Goal: Information Seeking & Learning: Learn about a topic

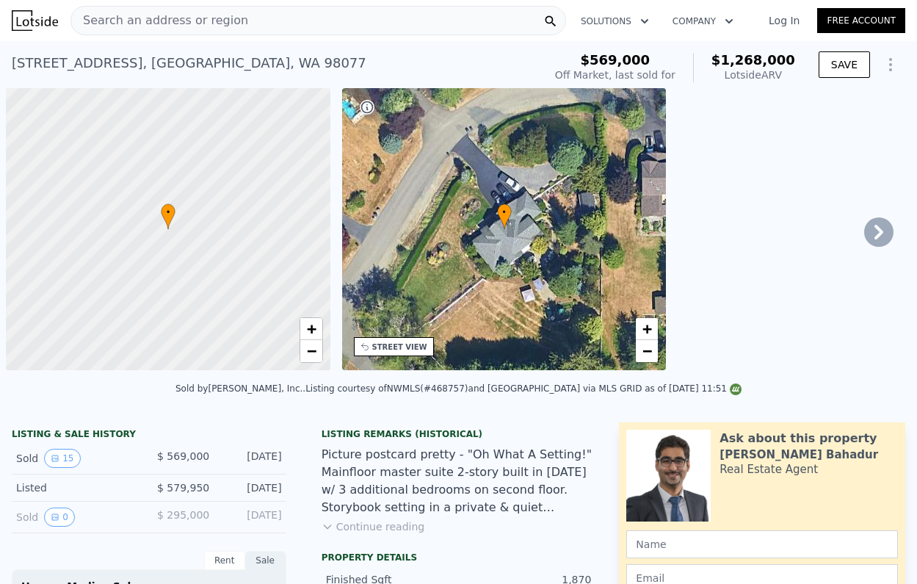
scroll to position [0, 6]
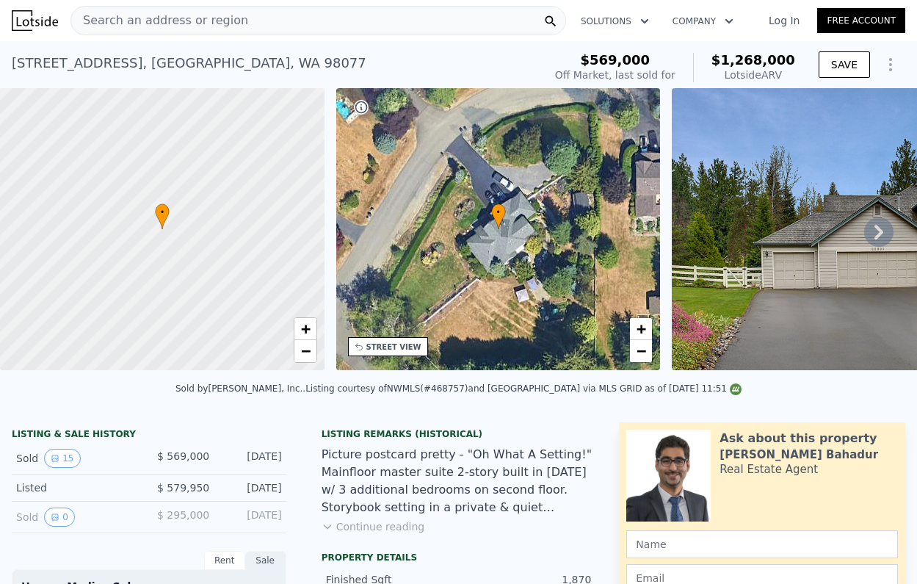
click at [465, 27] on div "Search an address or region" at bounding box center [318, 20] width 496 height 29
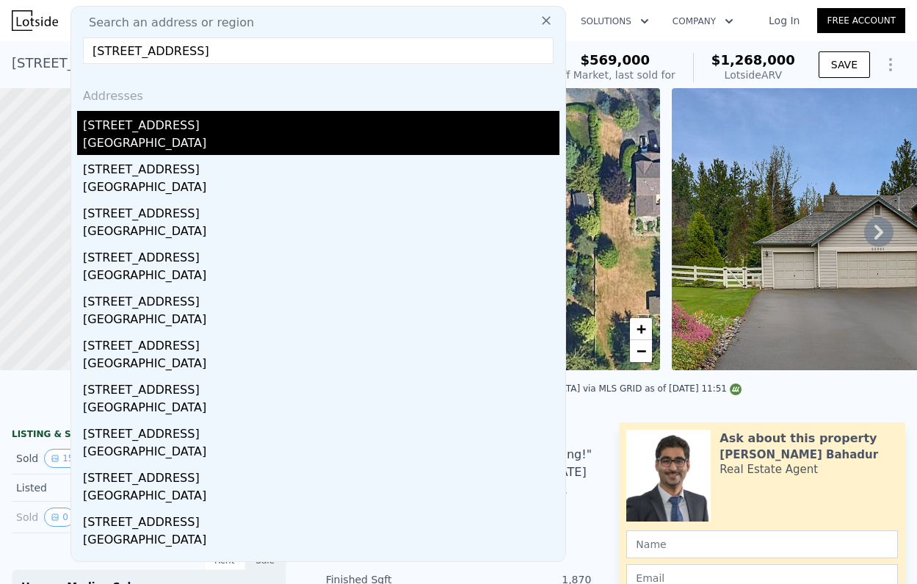
type input "[STREET_ADDRESS]"
click at [195, 142] on div "[GEOGRAPHIC_DATA]" at bounding box center [321, 144] width 476 height 21
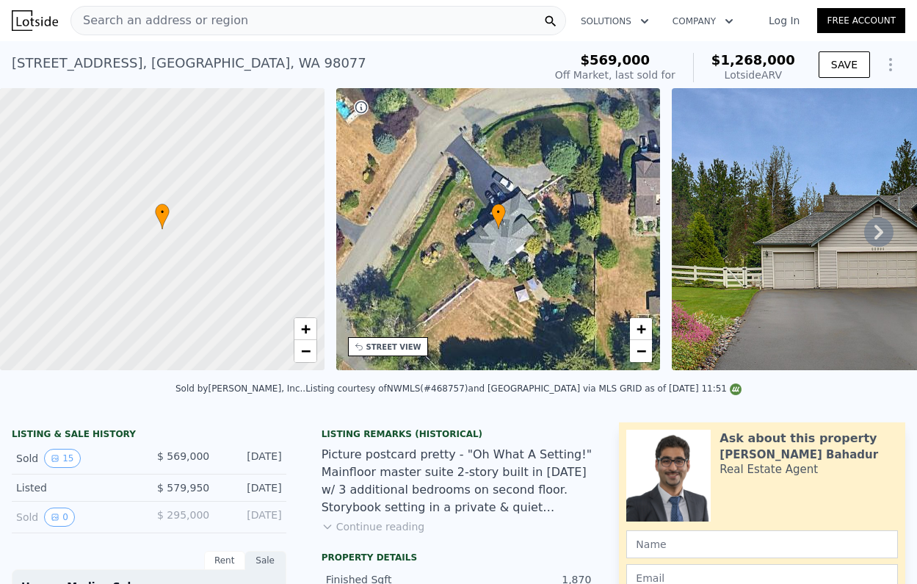
type input "4"
type input "5"
type input "2.25"
type input "3"
type input "2320"
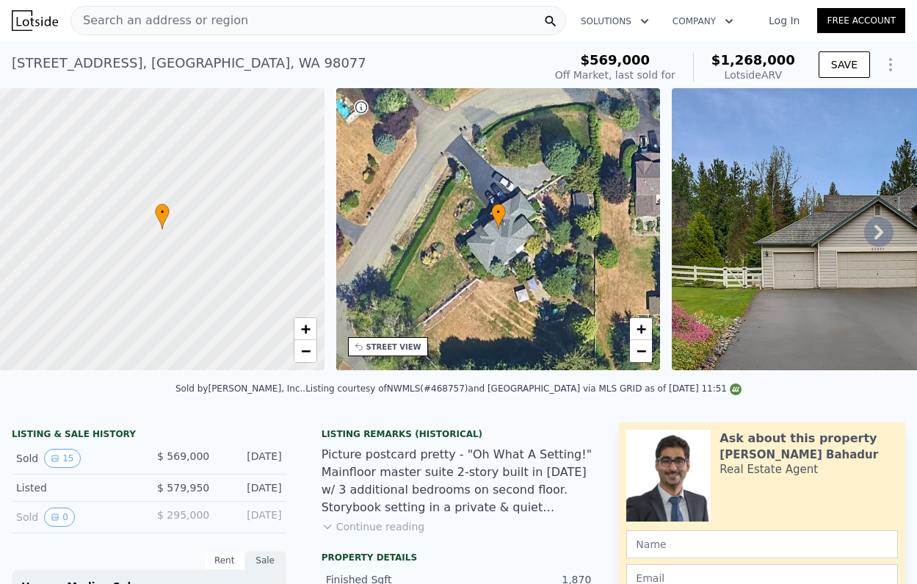
type input "4119"
type input "35319"
type input "92782"
type input "$ 1,789,000"
type input "8"
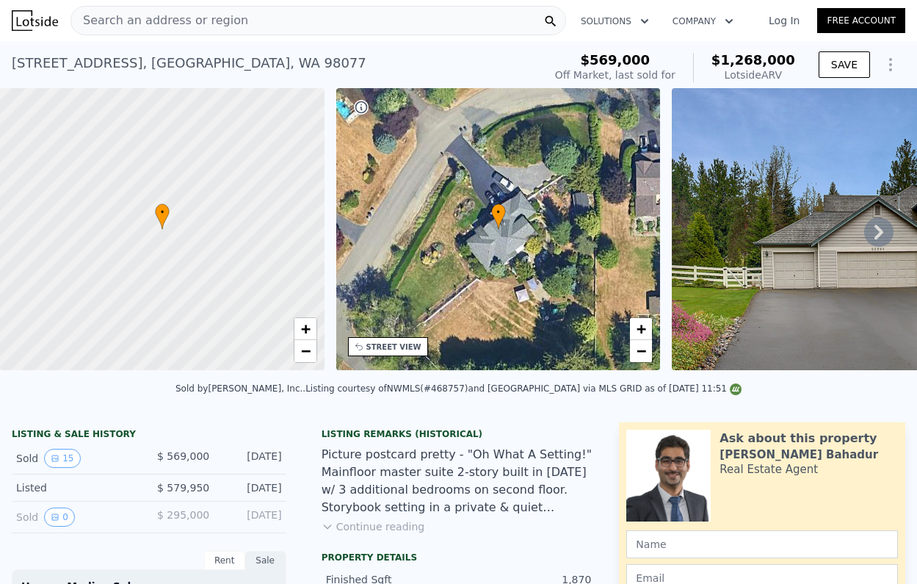
type input "-$ 58,388"
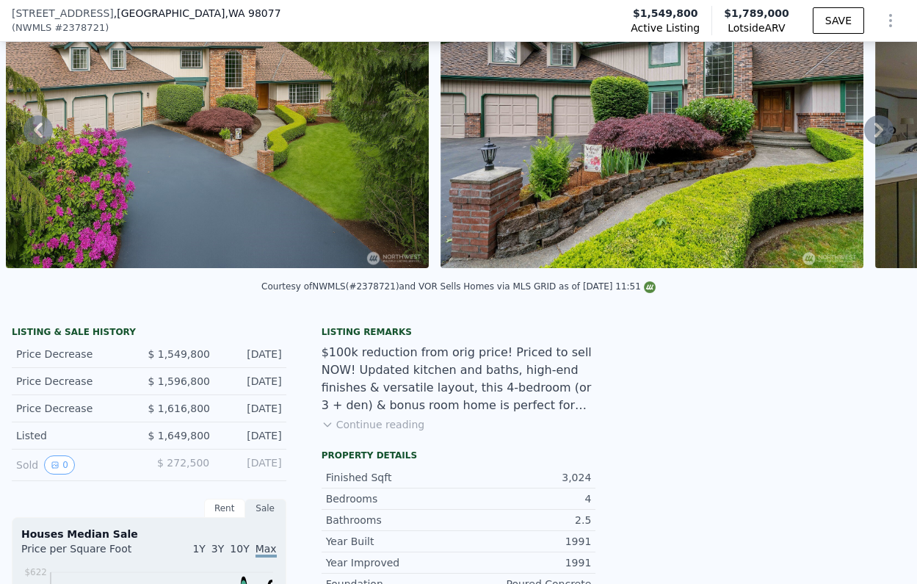
scroll to position [374, 0]
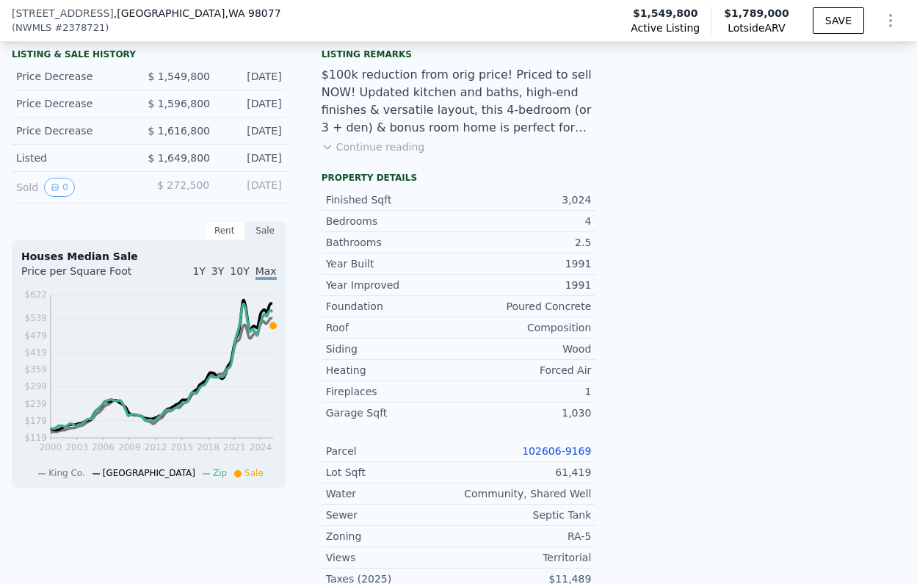
click at [575, 440] on div "Parcel 102606-9169" at bounding box center [459, 450] width 275 height 21
click at [575, 446] on link "102606-9169" at bounding box center [556, 451] width 69 height 12
